Goal: Use online tool/utility: Utilize a website feature to perform a specific function

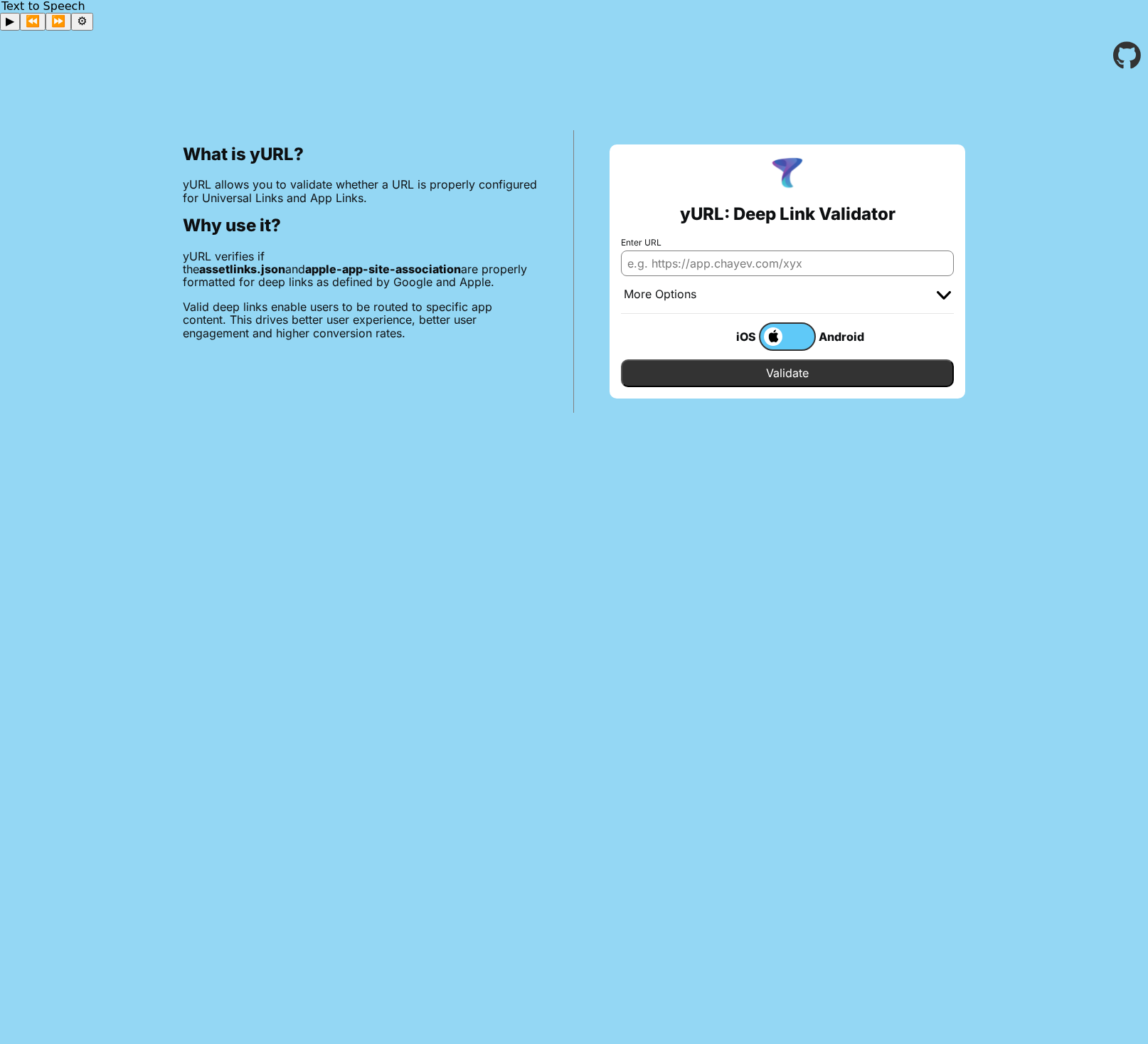
click at [746, 251] on input "Enter URL" at bounding box center [788, 263] width 333 height 25
paste input "[DOMAIN_NAME]"
type input "[DOMAIN_NAME]"
click at [734, 360] on input "Validate" at bounding box center [788, 373] width 333 height 27
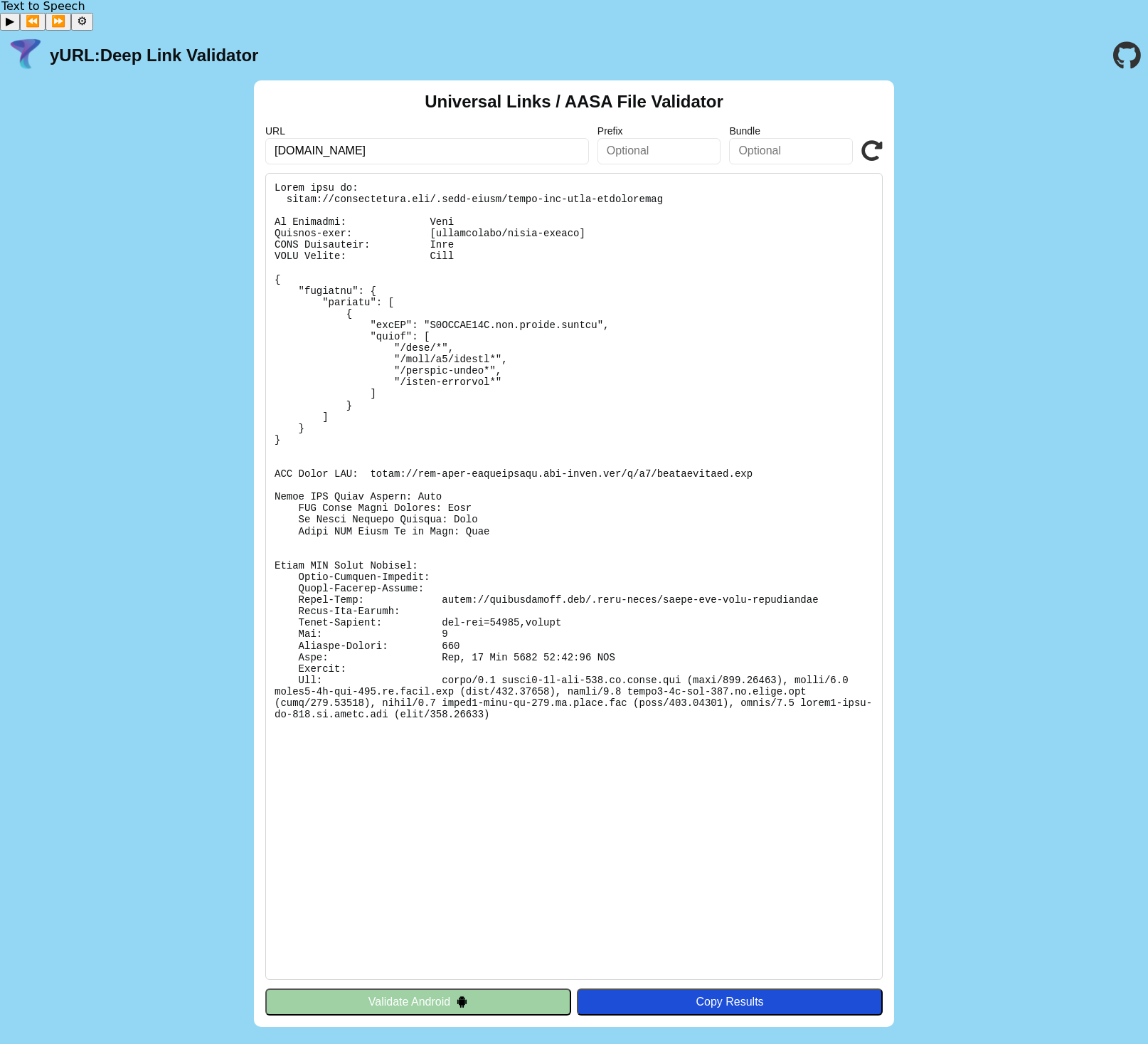
click at [72, 334] on div "Universal Links / AASA File Validator URL brewlycoffee.app Prefix Bundle Valida…" at bounding box center [574, 554] width 1148 height 947
click at [621, 251] on pre at bounding box center [574, 576] width 617 height 807
click at [876, 140] on icon at bounding box center [872, 150] width 21 height 21
click at [519, 463] on pre at bounding box center [574, 576] width 617 height 807
copy body "yURL: Deep Link Validator Universal Links / AASA File Validator URL Prefix Bund…"
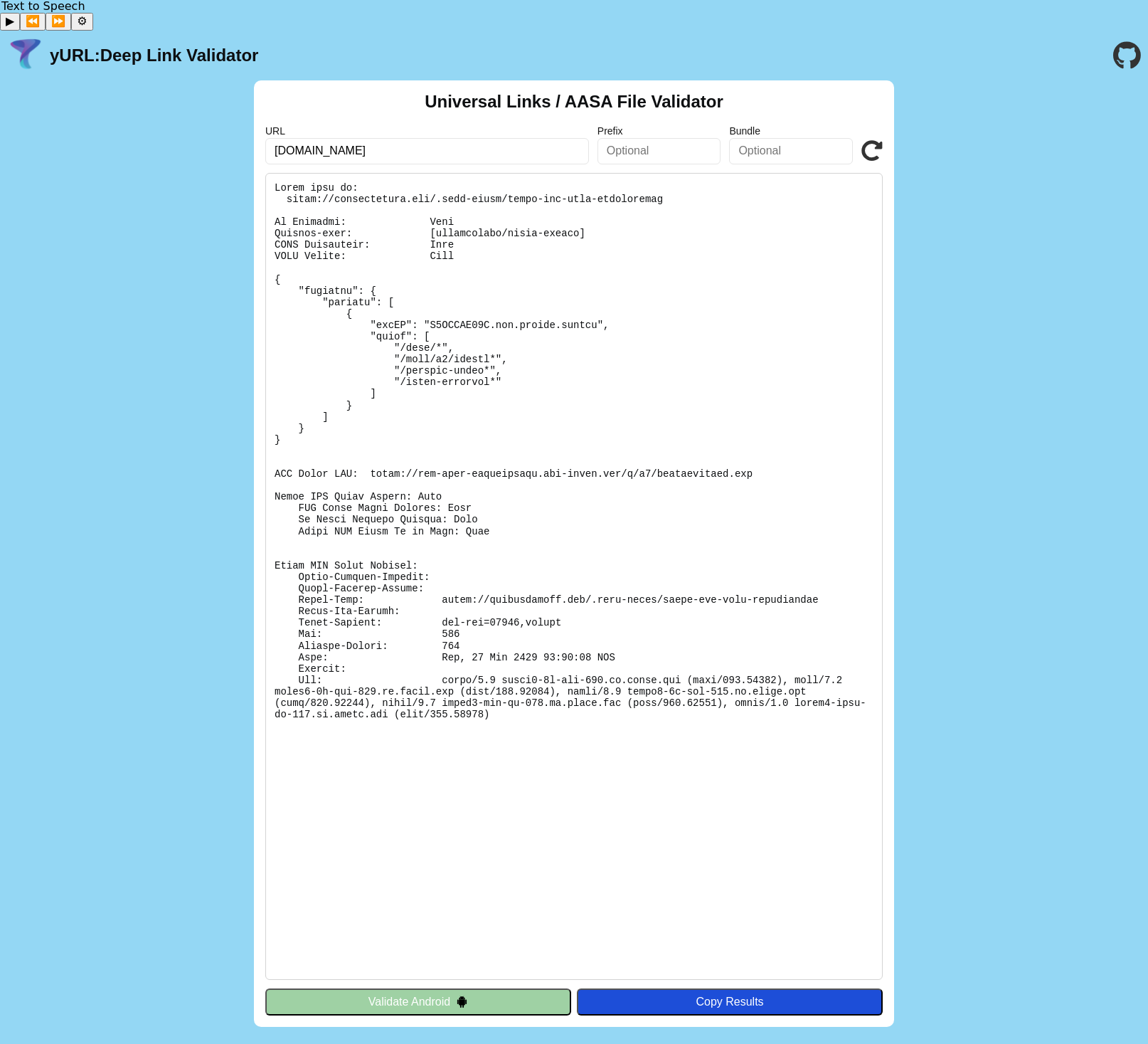
click at [455, 662] on pre at bounding box center [574, 576] width 617 height 807
click at [498, 809] on pre at bounding box center [574, 576] width 617 height 807
click at [750, 995] on div "Copy Results" at bounding box center [730, 1002] width 292 height 13
click at [470, 676] on pre at bounding box center [574, 576] width 617 height 807
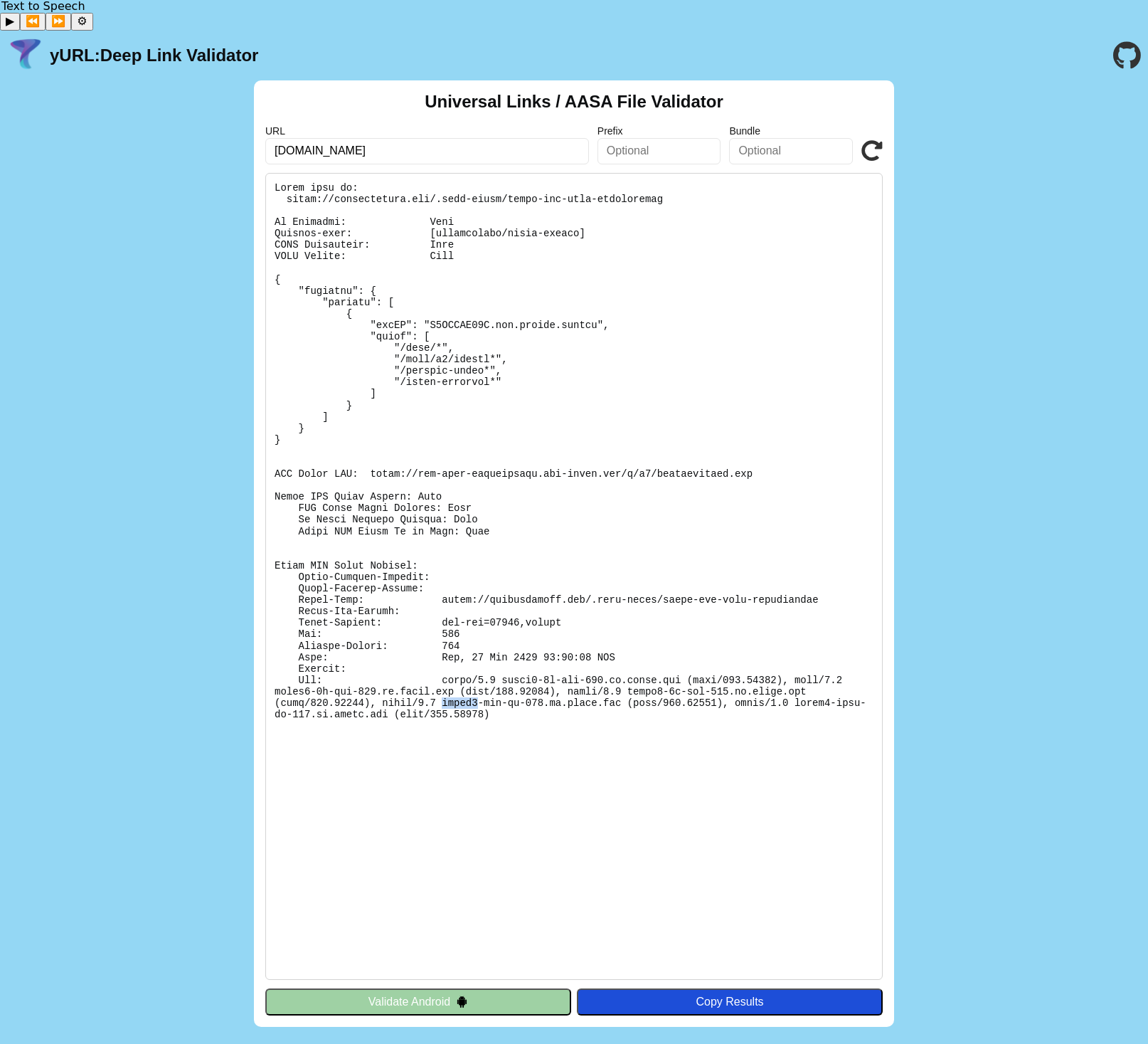
click at [470, 676] on pre at bounding box center [574, 576] width 617 height 807
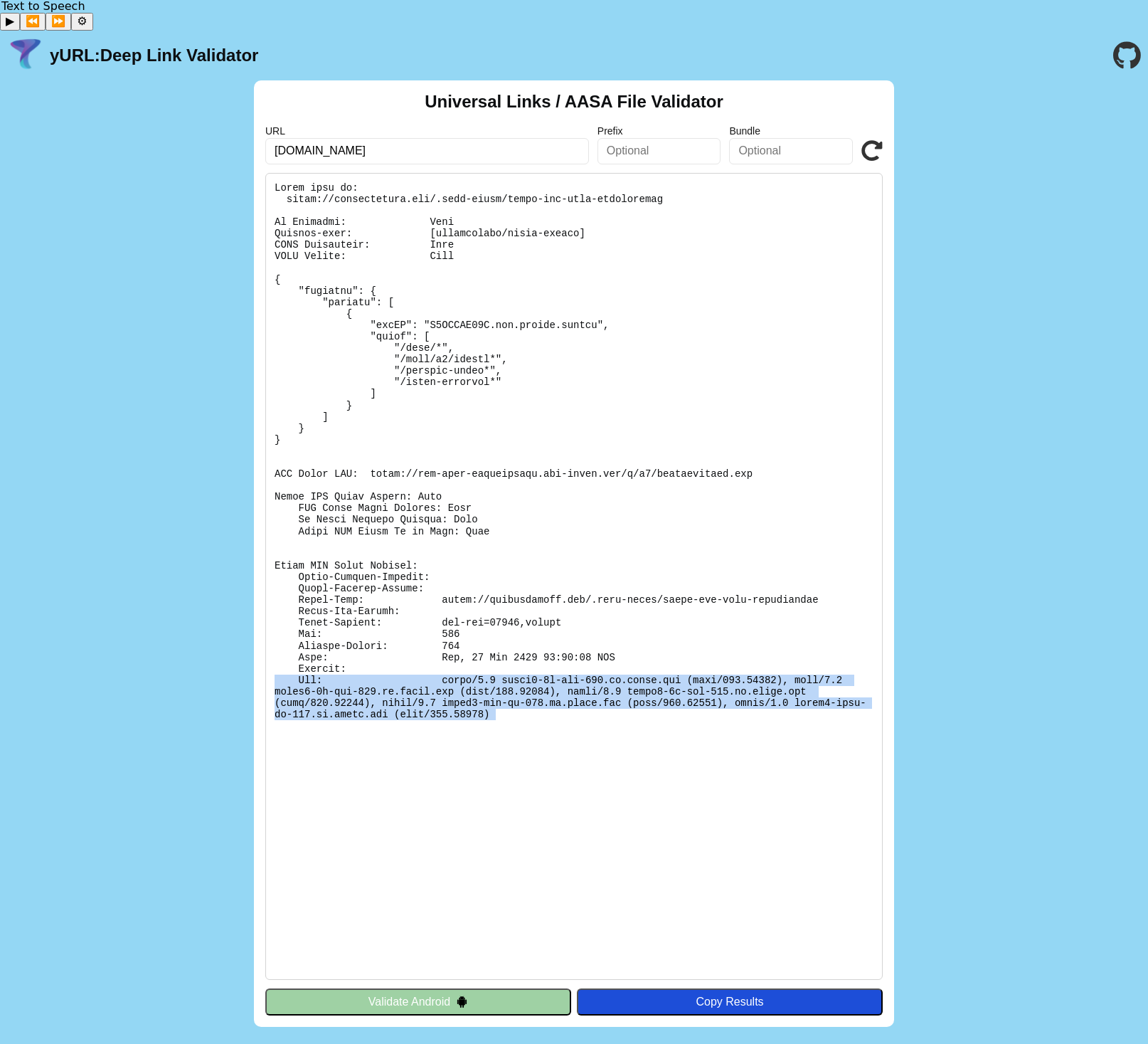
click at [527, 737] on pre at bounding box center [574, 576] width 617 height 807
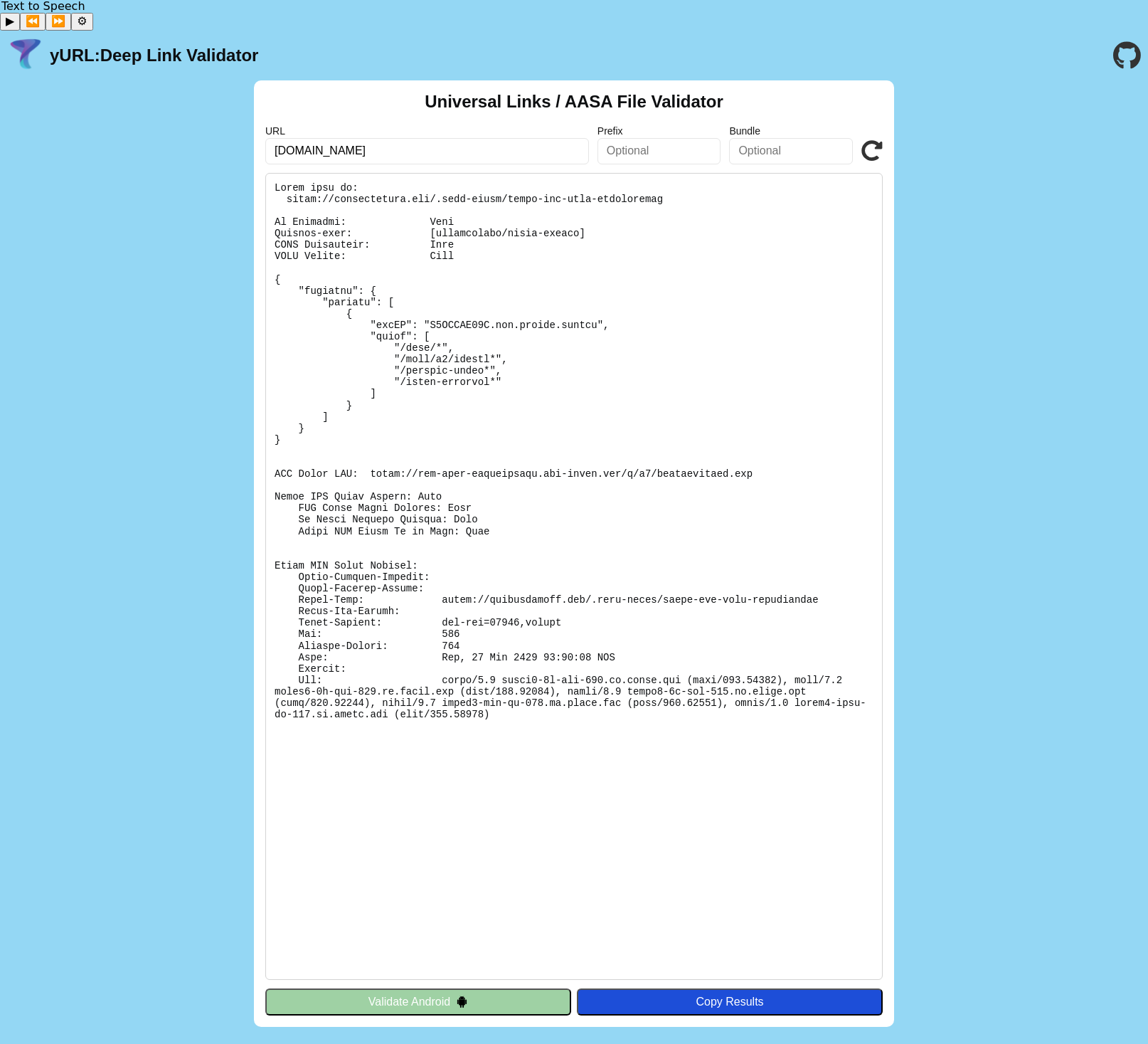
click at [683, 995] on div "Copy Results" at bounding box center [730, 1002] width 292 height 13
click at [673, 988] on button at bounding box center [730, 1002] width 305 height 27
click at [515, 200] on pre at bounding box center [574, 576] width 617 height 807
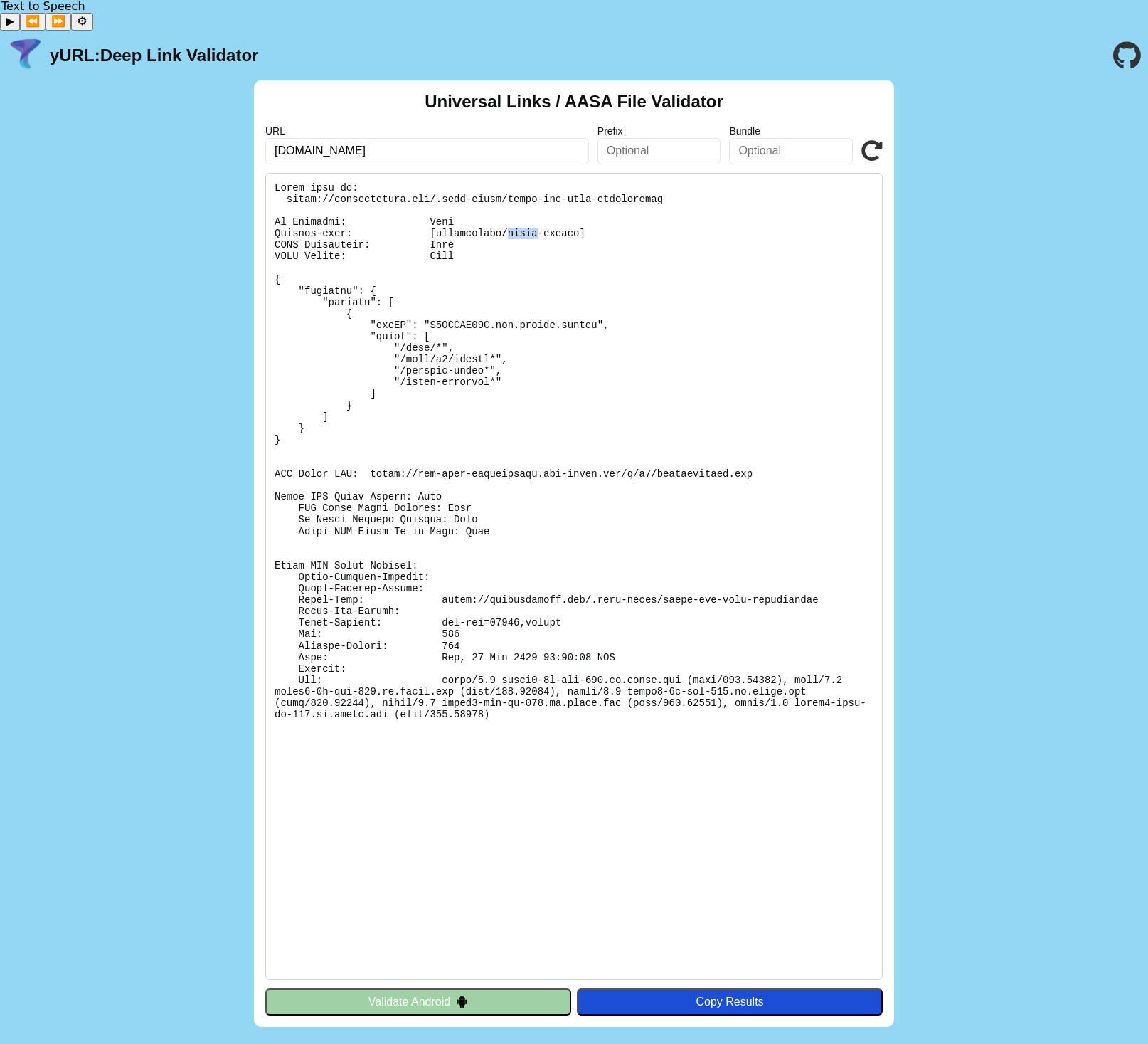
click at [515, 200] on pre at bounding box center [574, 576] width 617 height 807
copy pre "Content-type: [application/octet-stream]"
click at [549, 349] on pre at bounding box center [574, 576] width 617 height 807
click at [875, 140] on icon at bounding box center [872, 150] width 21 height 21
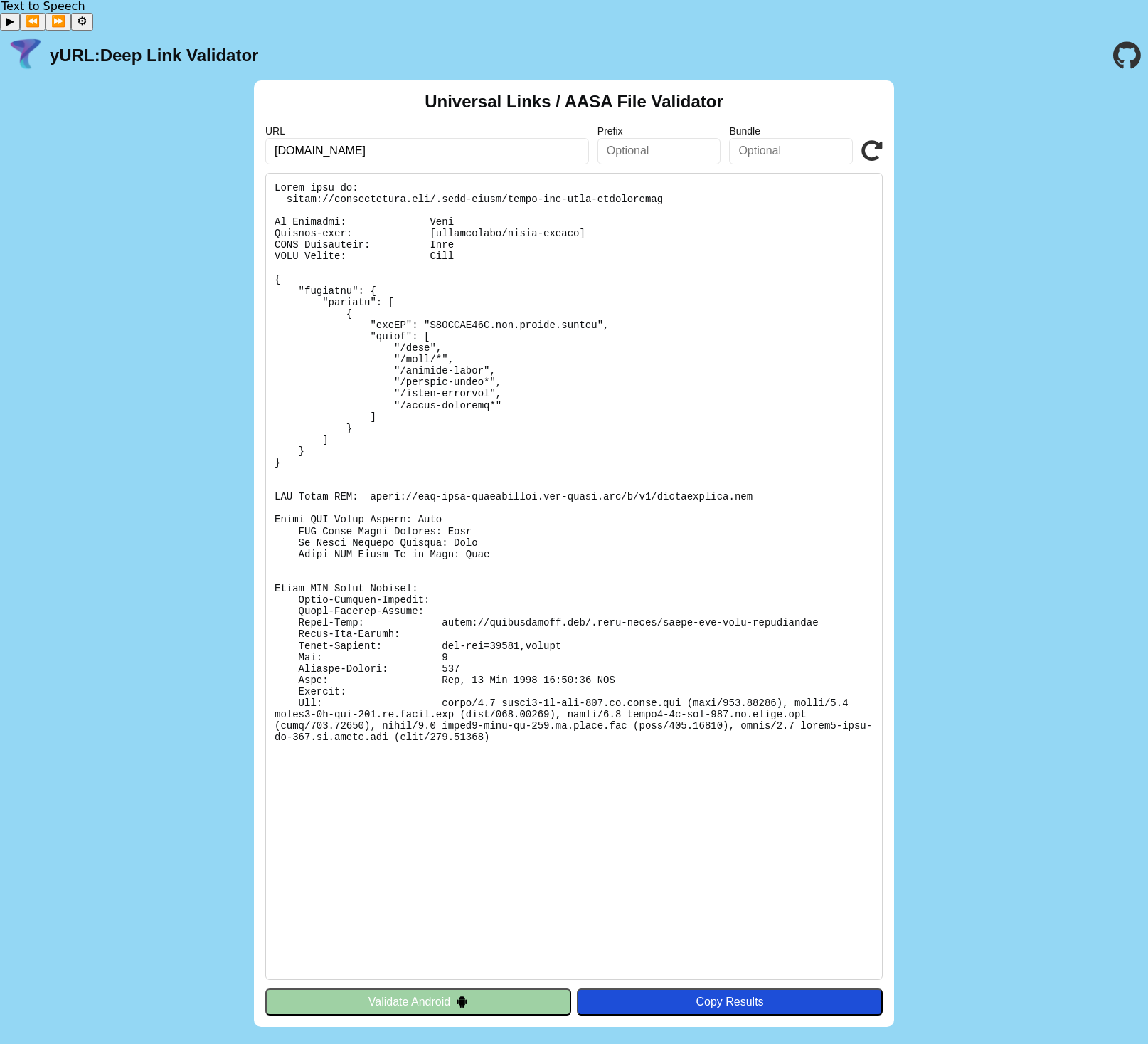
click at [246, 37] on div "yURL: Deep Link Validator" at bounding box center [133, 55] width 251 height 37
click at [896, 567] on div "Universal Links / AASA File Validator URL brewlycoffee.app Prefix Bundle Valida…" at bounding box center [574, 554] width 1148 height 947
click at [870, 140] on icon at bounding box center [872, 150] width 21 height 21
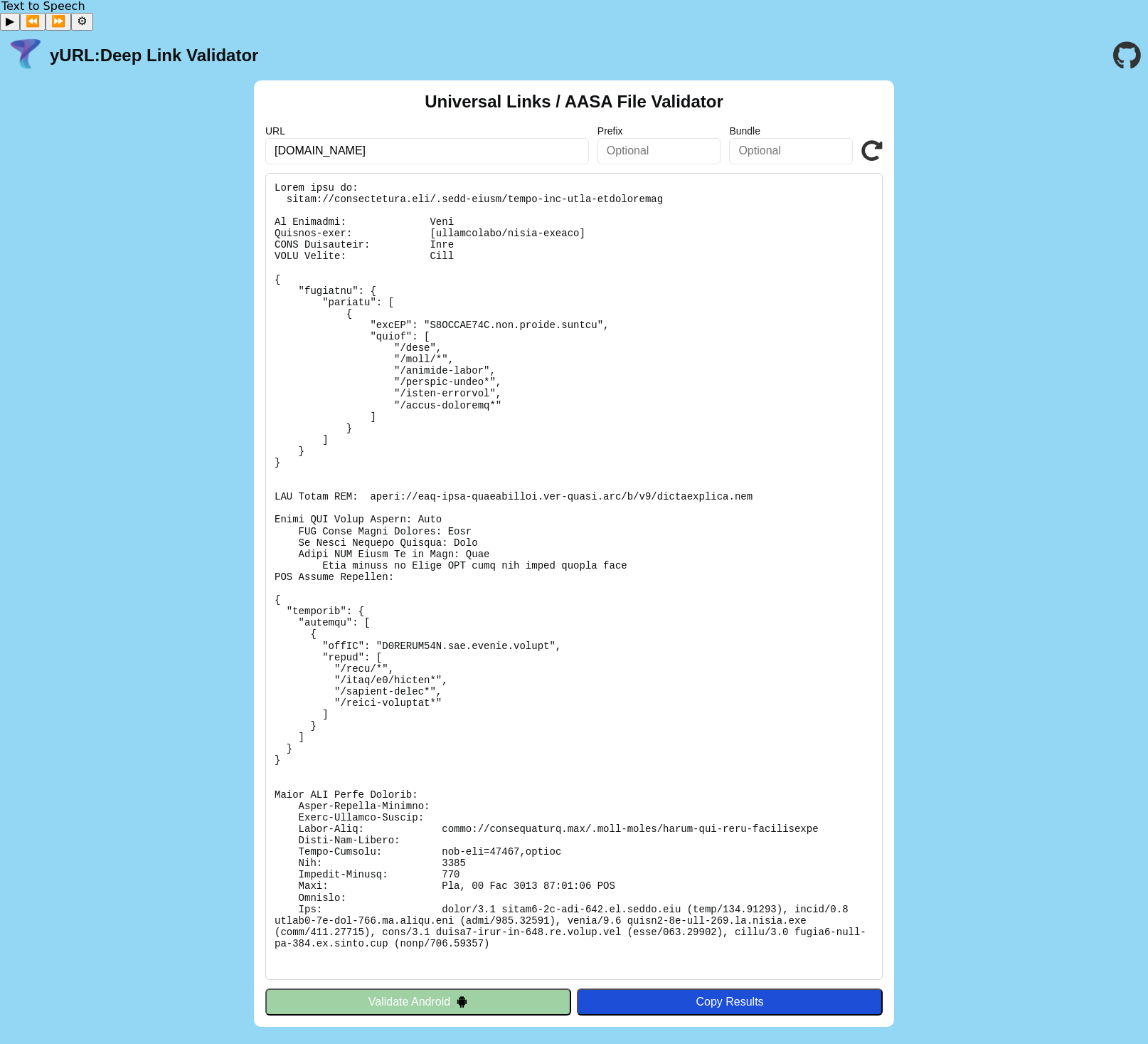
click at [366, 192] on pre at bounding box center [574, 576] width 617 height 807
click at [419, 198] on pre at bounding box center [574, 576] width 617 height 807
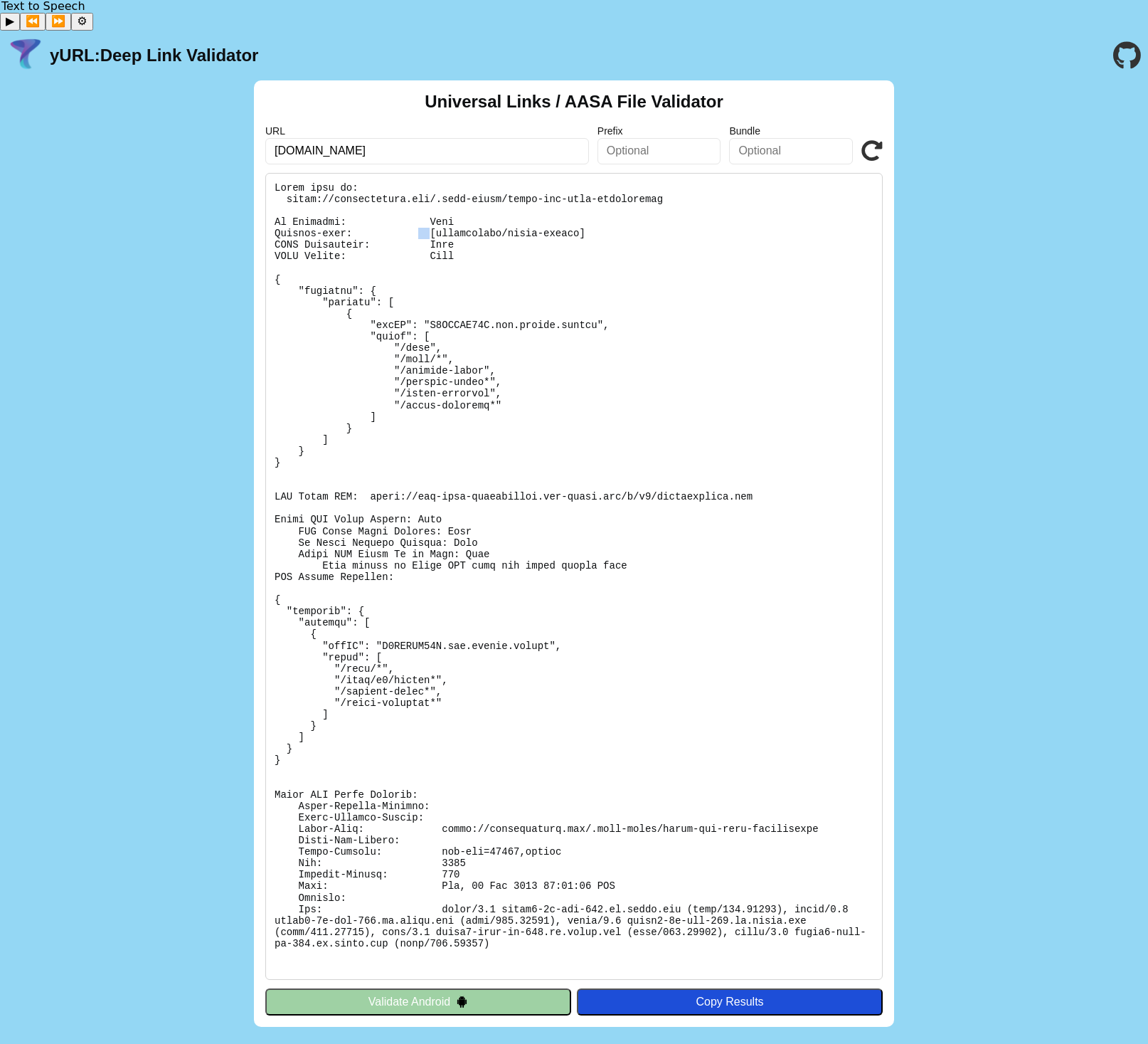
click at [419, 198] on pre at bounding box center [574, 576] width 617 height 807
click at [473, 204] on pre at bounding box center [574, 576] width 617 height 807
click at [472, 340] on pre at bounding box center [574, 576] width 617 height 807
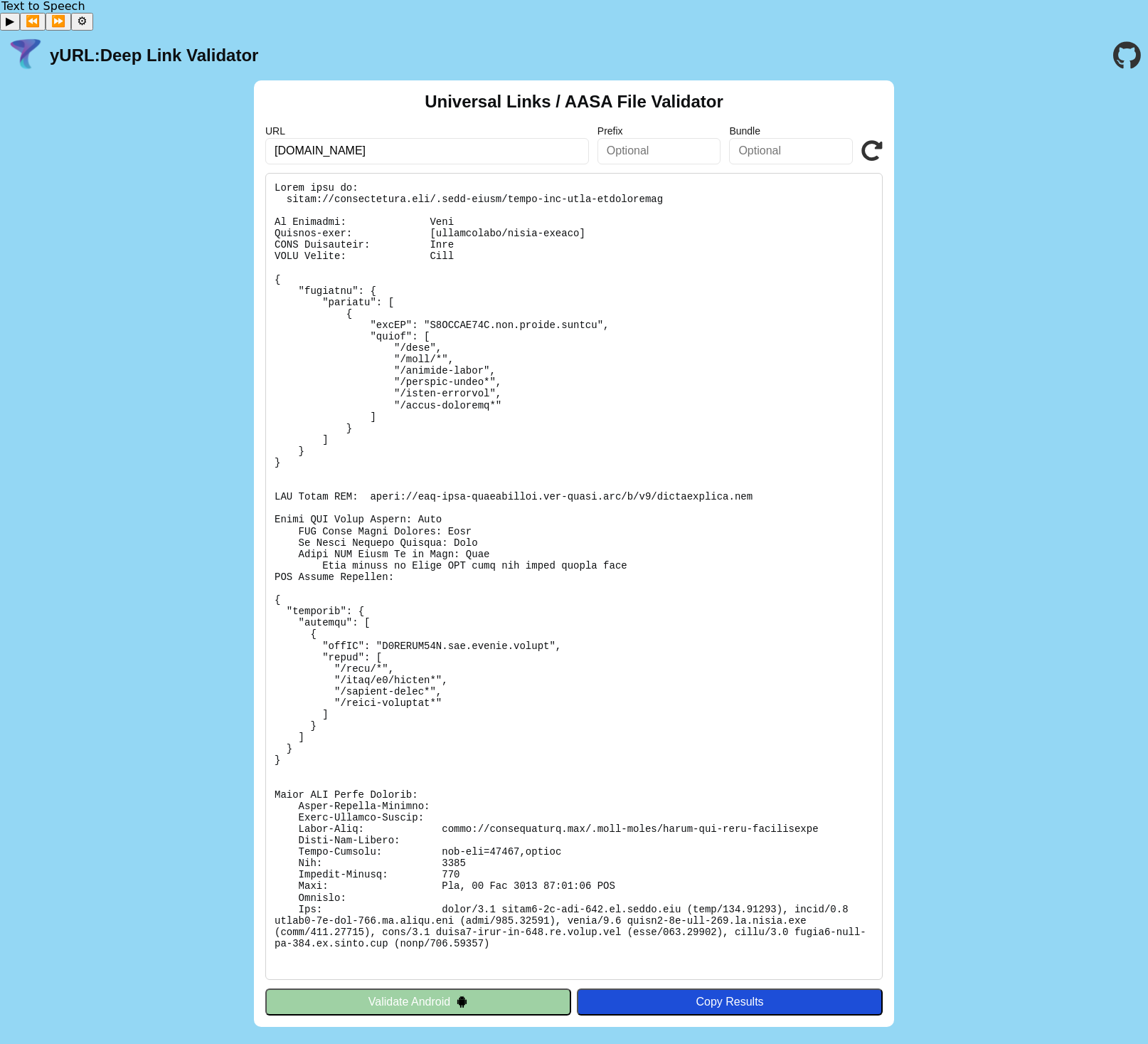
click at [407, 536] on pre at bounding box center [574, 576] width 617 height 807
click at [447, 523] on pre at bounding box center [574, 576] width 617 height 807
click at [658, 995] on div "Copy Results" at bounding box center [730, 1002] width 292 height 13
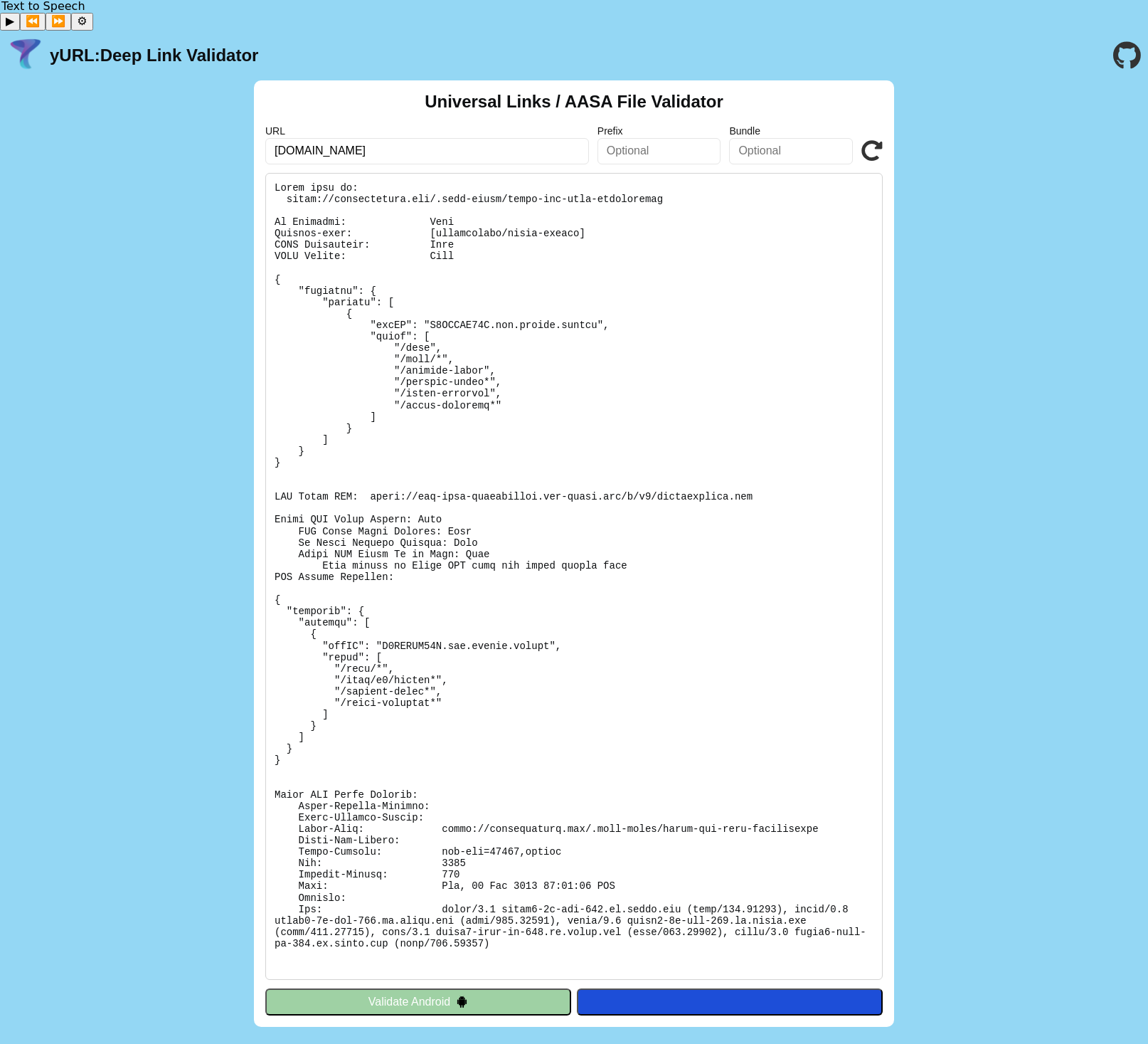
click at [529, 927] on pre at bounding box center [574, 576] width 617 height 807
click at [868, 140] on icon at bounding box center [872, 150] width 21 height 21
click at [872, 140] on icon at bounding box center [872, 150] width 21 height 21
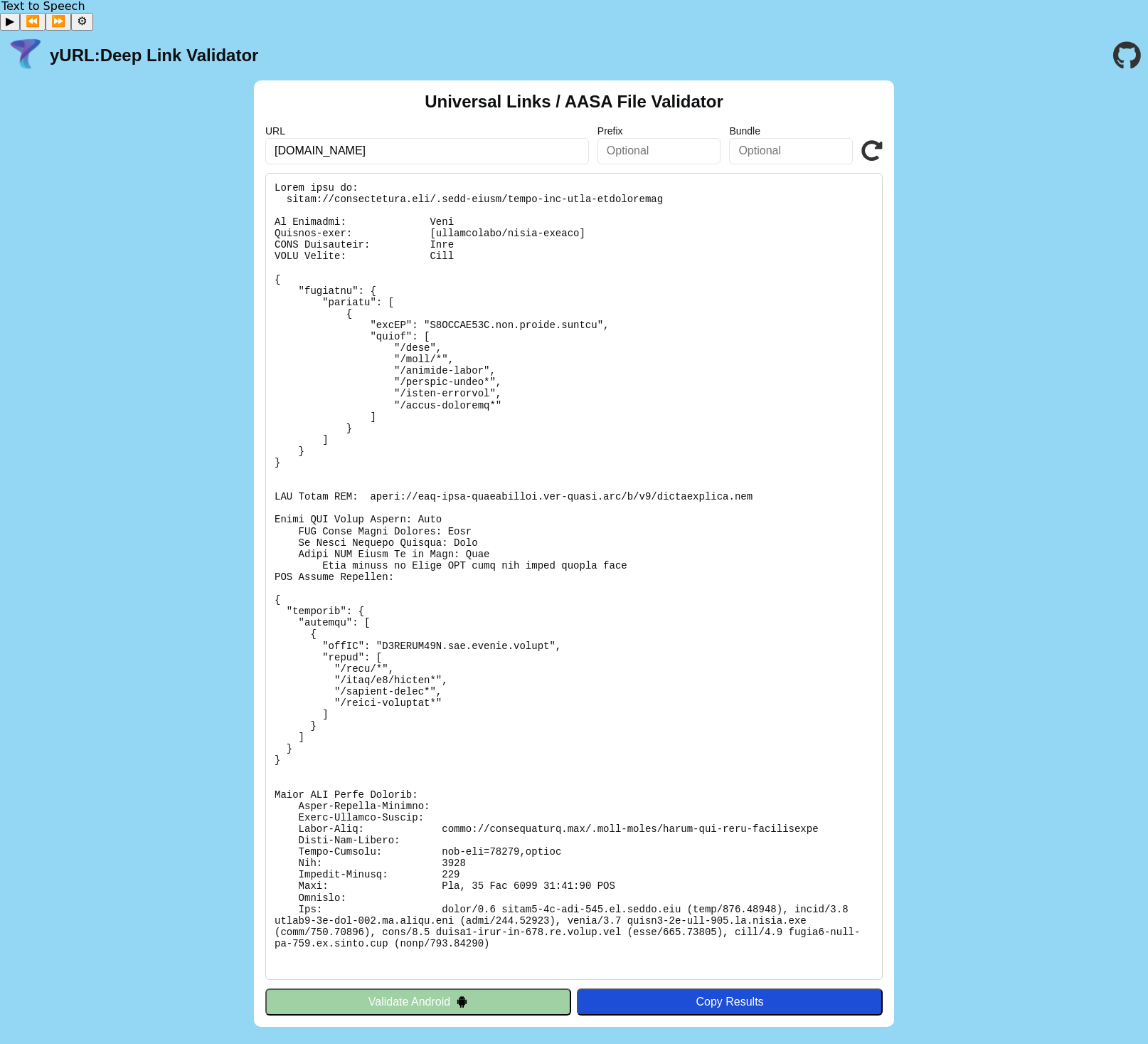
click at [875, 140] on icon at bounding box center [872, 150] width 21 height 21
click at [857, 125] on div "URL brewlycoffee.app Prefix Bundle Validate" at bounding box center [574, 144] width 617 height 38
click at [875, 140] on icon at bounding box center [872, 150] width 21 height 21
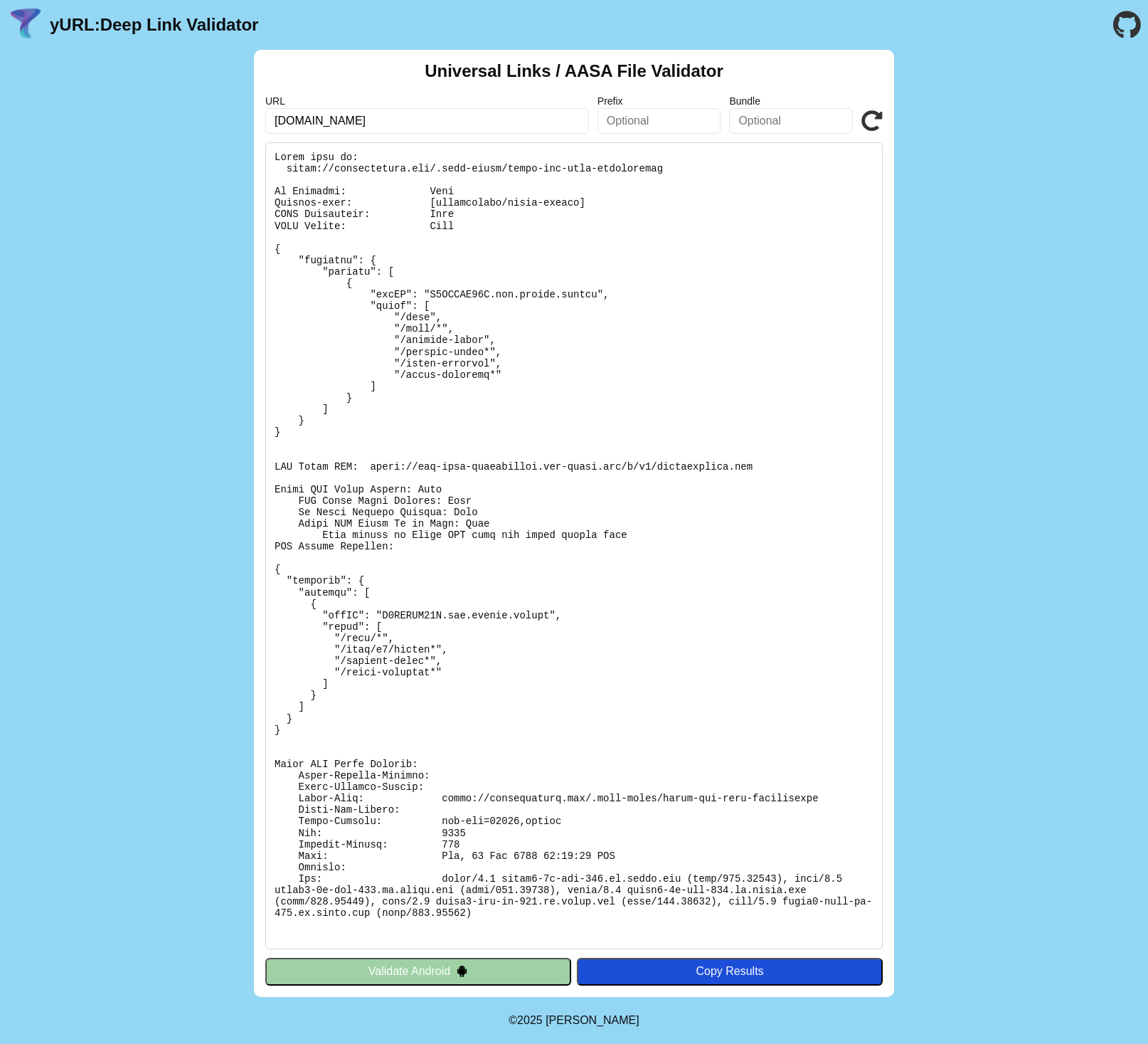
click at [875, 124] on icon at bounding box center [872, 121] width 21 height 21
click at [584, 172] on pre at bounding box center [574, 546] width 617 height 807
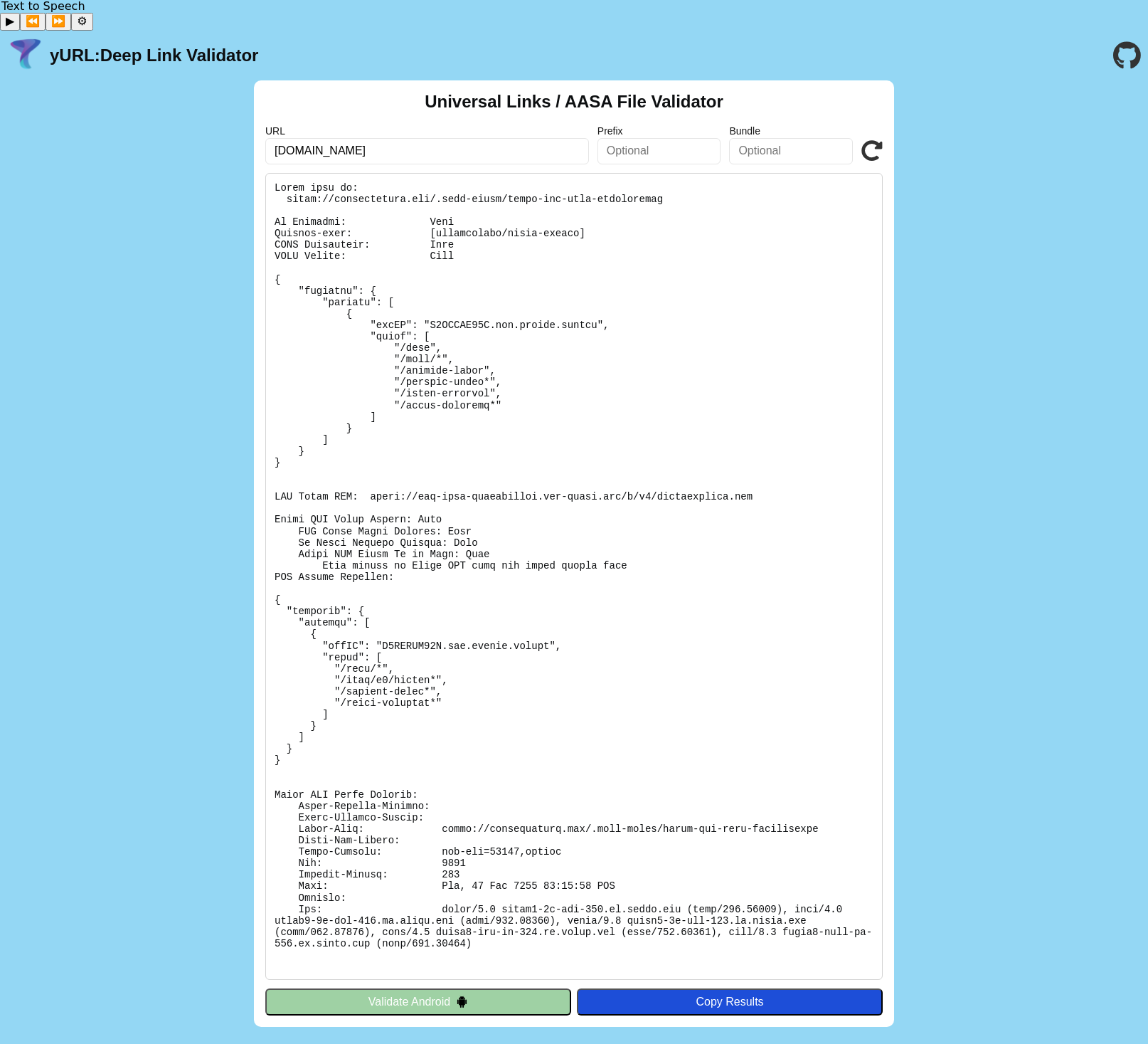
click at [1037, 267] on div "Universal Links / AASA File Validator URL [DOMAIN_NAME] Prefix Bundle Validate …" at bounding box center [574, 554] width 1148 height 947
click at [867, 140] on icon at bounding box center [872, 150] width 21 height 21
click at [877, 140] on icon at bounding box center [872, 150] width 21 height 21
click at [101, 244] on div "Universal Links / AASA File Validator URL [DOMAIN_NAME] Prefix Bundle Validate …" at bounding box center [574, 554] width 1148 height 947
click at [419, 138] on input "[DOMAIN_NAME]" at bounding box center [427, 150] width 324 height 25
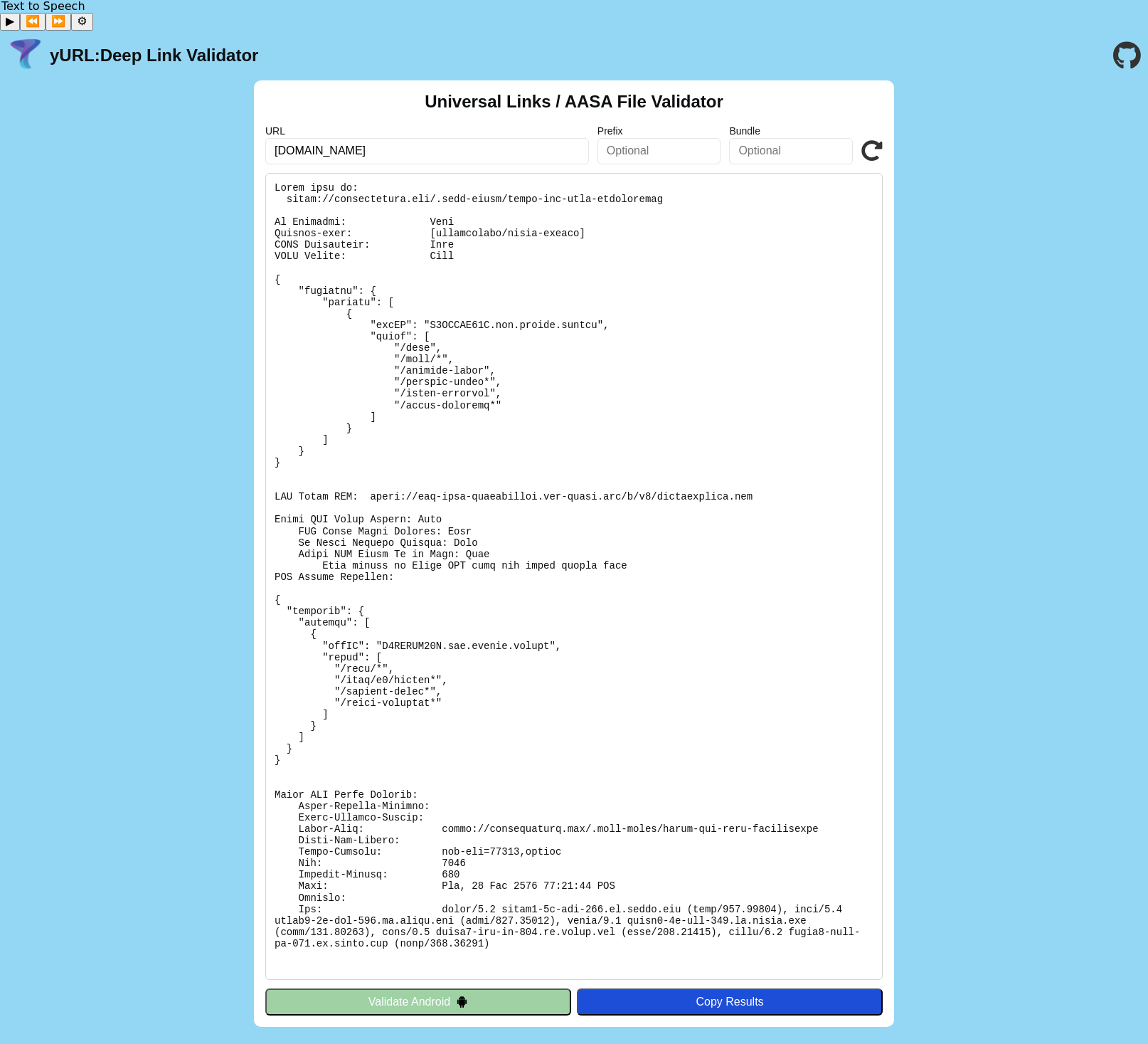
click at [419, 138] on input "[DOMAIN_NAME]" at bounding box center [427, 150] width 324 height 25
click at [870, 140] on icon at bounding box center [872, 150] width 21 height 21
type input "[URL][DOMAIN_NAME]"
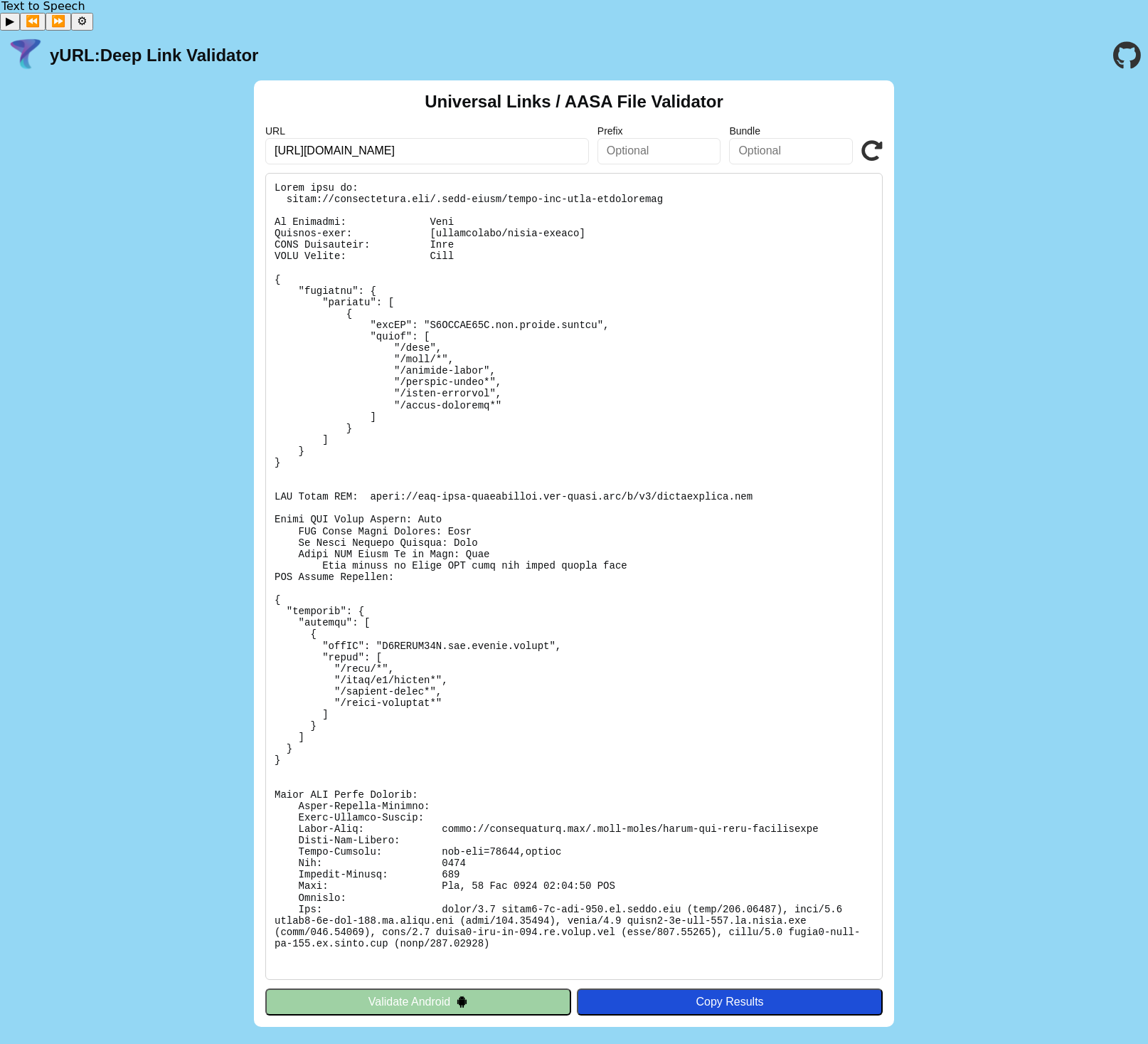
click at [875, 140] on icon at bounding box center [872, 150] width 21 height 21
click at [501, 198] on pre at bounding box center [574, 576] width 617 height 807
copy pre "Content-type: [application/octet-stream]"
